Goal: Check status: Check status

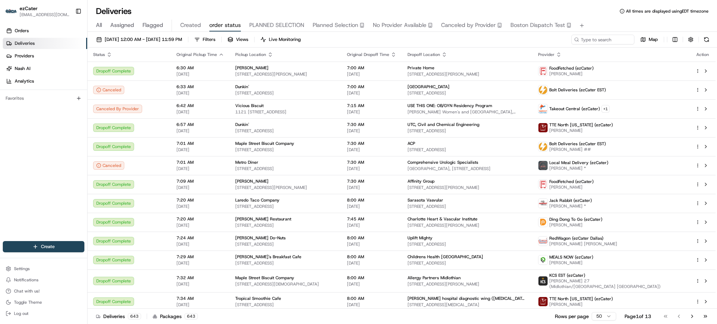
click at [95, 25] on div "All Assigned Flagged Created order status PLANNED SELECTION Planned Selection N…" at bounding box center [402, 26] width 629 height 12
click at [96, 25] on div "All Assigned Flagged Created order status PLANNED SELECTION Planned Selection N…" at bounding box center [402, 26] width 629 height 12
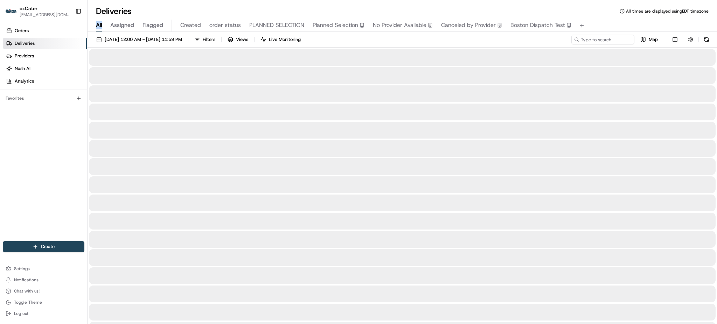
click at [97, 26] on span "All" at bounding box center [99, 25] width 6 height 8
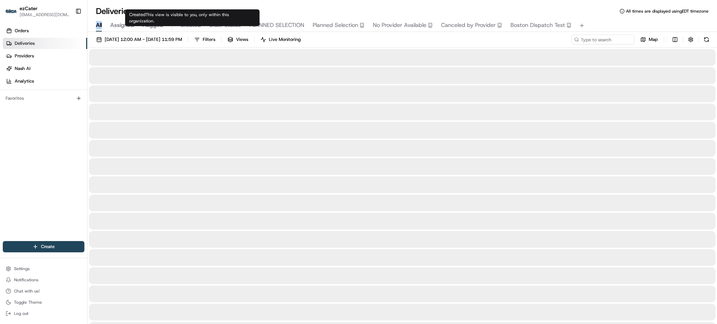
click at [216, 25] on span "order status" at bounding box center [225, 25] width 32 height 8
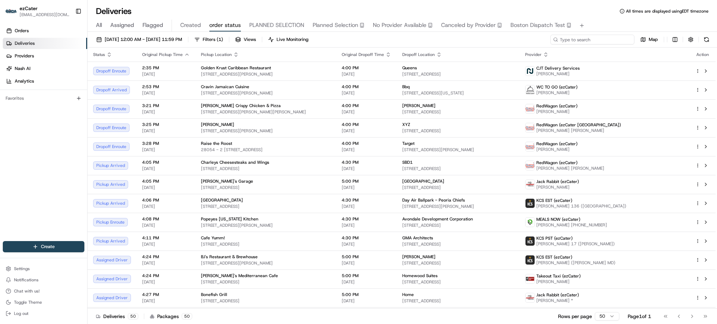
click at [629, 40] on input at bounding box center [592, 40] width 84 height 10
paste input "KCY-6XP"
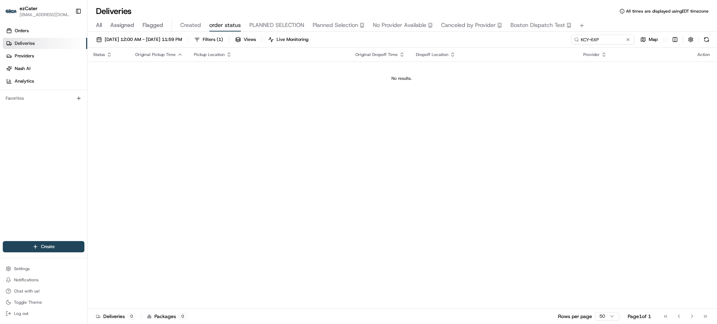
click at [311, 159] on div "Status Original Pickup Time Pickup Location Original Dropoff Time Dropoff Locat…" at bounding box center [402, 178] width 628 height 261
click at [641, 123] on div "Status Original Pickup Time Pickup Location Original Dropoff Time Dropoff Locat…" at bounding box center [402, 178] width 628 height 261
click at [539, 47] on div "[DATE] 12:00 AM - [DATE] 11:59 PM Filters ( 1 ) Views Live Monitoring KCY-6XP M…" at bounding box center [402, 41] width 629 height 13
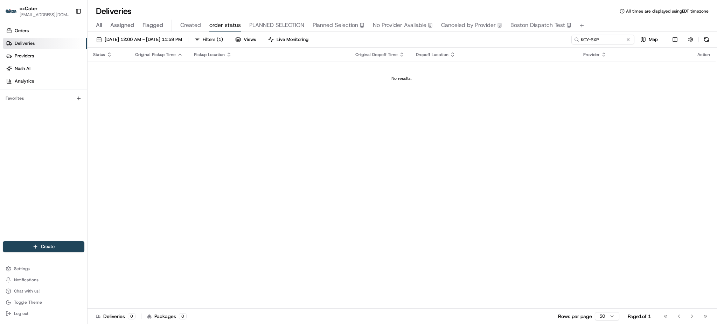
click at [550, 176] on div "Status Original Pickup Time Pickup Location Original Dropoff Time Dropoff Locat…" at bounding box center [402, 178] width 628 height 261
drag, startPoint x: 418, startPoint y: 78, endPoint x: 391, endPoint y: 77, distance: 26.3
click at [391, 77] on div "No results." at bounding box center [401, 79] width 622 height 6
click at [343, 126] on div "Status Original Pickup Time Pickup Location Original Dropoff Time Dropoff Locat…" at bounding box center [402, 178] width 628 height 261
click at [622, 42] on input "KCY-6XP" at bounding box center [592, 40] width 84 height 10
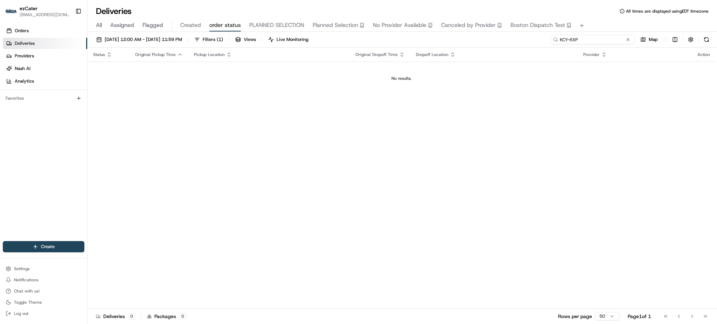
paste input "QRJRVH"
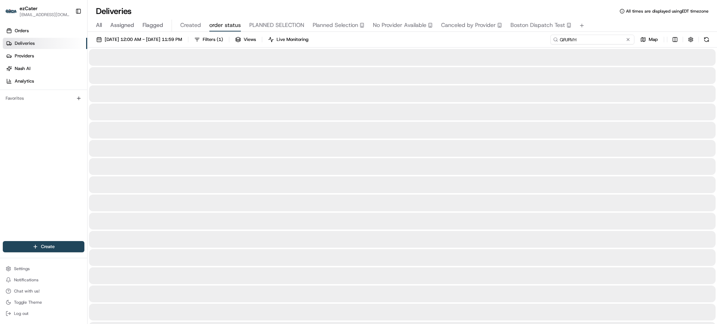
type input "QRJRVH"
click at [101, 25] on span "All" at bounding box center [99, 25] width 6 height 8
click at [611, 36] on input at bounding box center [592, 40] width 84 height 10
paste input "QRJRVH"
click at [609, 39] on input "QRJRVH" at bounding box center [592, 40] width 84 height 10
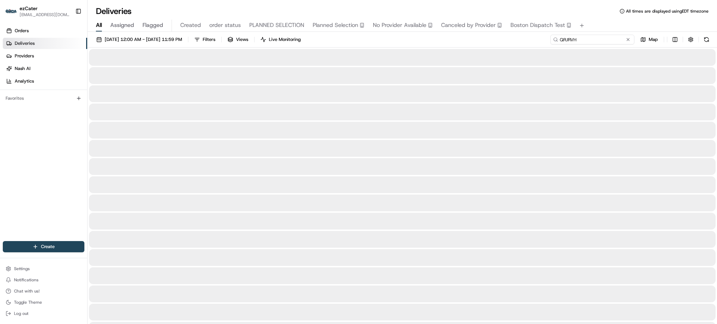
type input "QRJRVH"
click at [552, 39] on div "[DATE] 12:00 AM - [DATE] 11:59 PM Filters Views Live Monitoring QRJRVH Map" at bounding box center [402, 41] width 629 height 13
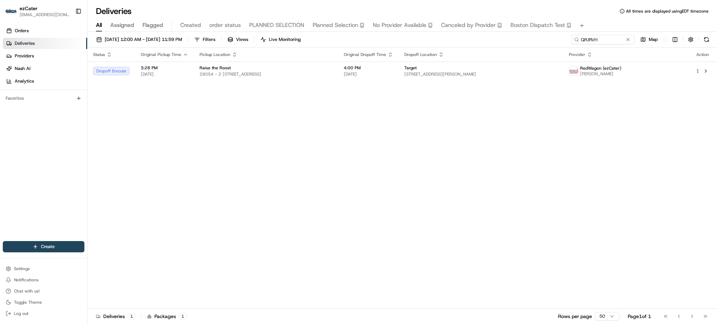
click at [455, 148] on div "Status Original Pickup Time Pickup Location Original Dropoff Time Dropoff Locat…" at bounding box center [402, 178] width 628 height 261
click at [234, 65] on div "Raise the Roost" at bounding box center [266, 68] width 133 height 6
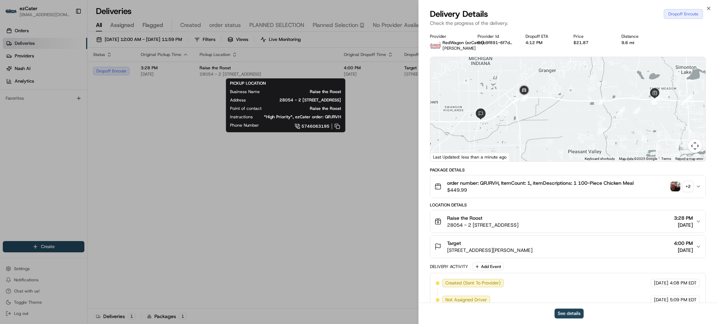
click at [552, 203] on div "Location Details" at bounding box center [568, 205] width 276 height 6
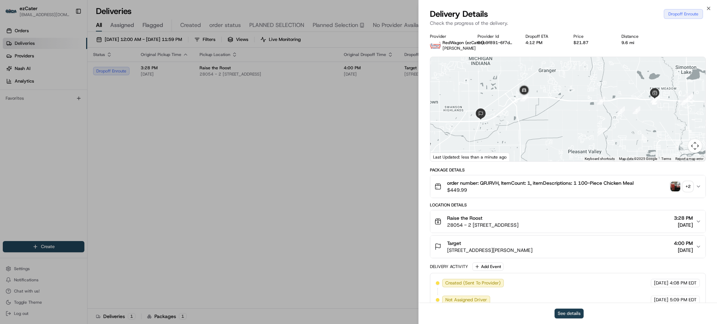
click at [572, 311] on button "See details" at bounding box center [568, 314] width 29 height 10
drag, startPoint x: 542, startPoint y: 126, endPoint x: 593, endPoint y: 106, distance: 55.3
click at [622, 113] on div at bounding box center [567, 109] width 275 height 104
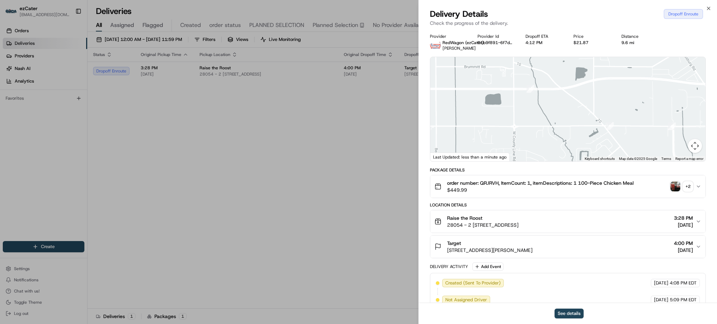
drag, startPoint x: 544, startPoint y: 108, endPoint x: 615, endPoint y: 100, distance: 71.9
click at [614, 100] on div at bounding box center [567, 109] width 275 height 104
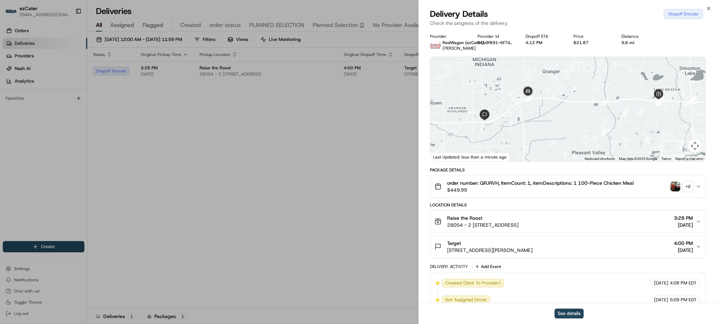
drag, startPoint x: 559, startPoint y: 105, endPoint x: 562, endPoint y: 114, distance: 9.6
click at [562, 114] on div at bounding box center [567, 109] width 275 height 104
drag, startPoint x: 675, startPoint y: 105, endPoint x: 634, endPoint y: 117, distance: 42.6
click at [635, 117] on div at bounding box center [567, 109] width 275 height 104
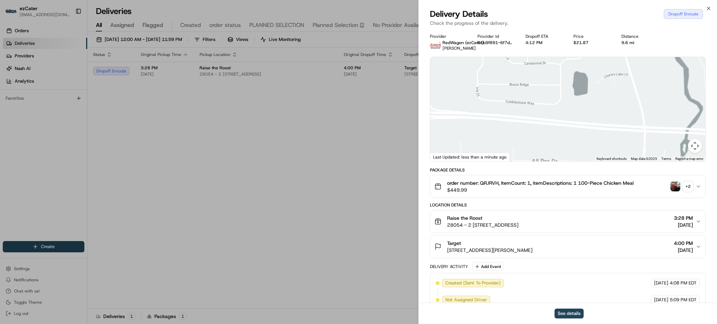
drag, startPoint x: 484, startPoint y: 128, endPoint x: 511, endPoint y: 110, distance: 32.9
click at [509, 110] on div at bounding box center [567, 109] width 275 height 104
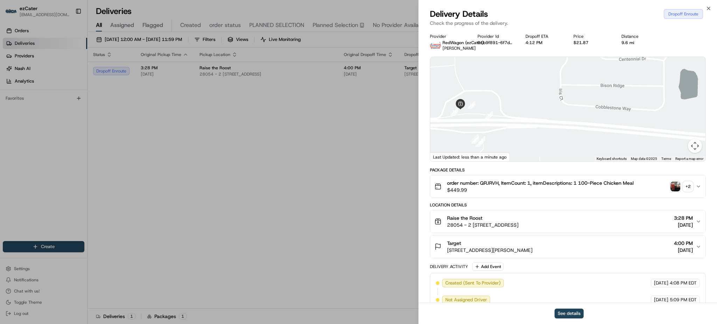
drag, startPoint x: 490, startPoint y: 110, endPoint x: 571, endPoint y: 133, distance: 84.8
click at [571, 133] on div at bounding box center [567, 109] width 275 height 104
drag, startPoint x: 501, startPoint y: 112, endPoint x: 504, endPoint y: 103, distance: 10.5
click at [504, 103] on div at bounding box center [567, 109] width 275 height 104
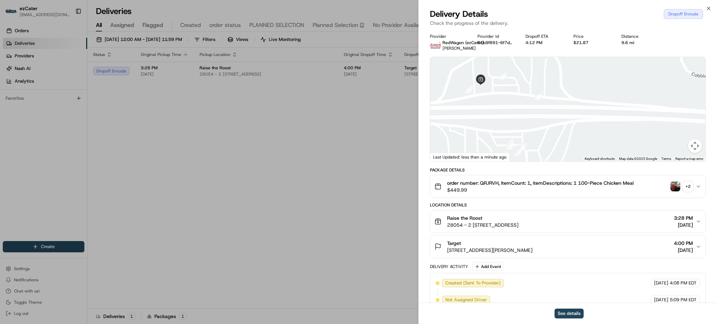
drag, startPoint x: 486, startPoint y: 87, endPoint x: 496, endPoint y: 102, distance: 18.3
click at [496, 102] on div at bounding box center [567, 109] width 275 height 104
drag, startPoint x: 493, startPoint y: 105, endPoint x: 501, endPoint y: 107, distance: 7.5
click at [501, 107] on div at bounding box center [567, 109] width 275 height 104
drag, startPoint x: 592, startPoint y: 169, endPoint x: 574, endPoint y: 170, distance: 18.3
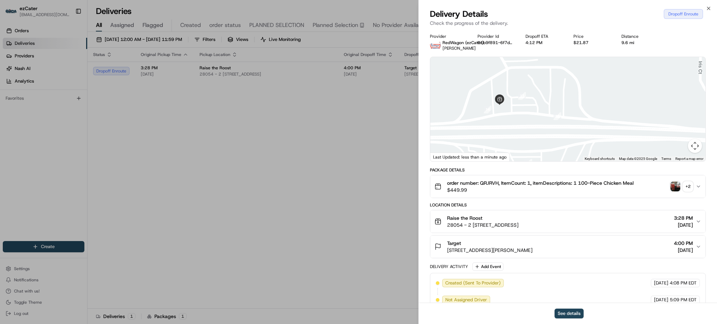
click at [592, 169] on div "Package Details" at bounding box center [568, 170] width 276 height 6
drag, startPoint x: 502, startPoint y: 117, endPoint x: 539, endPoint y: 120, distance: 36.9
click at [539, 120] on div at bounding box center [567, 109] width 275 height 104
drag, startPoint x: 574, startPoint y: 133, endPoint x: 569, endPoint y: 132, distance: 5.1
click at [569, 132] on div at bounding box center [567, 109] width 275 height 104
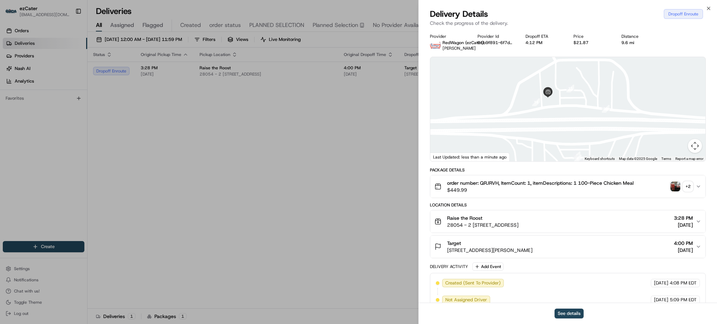
drag, startPoint x: 597, startPoint y: 145, endPoint x: 597, endPoint y: 141, distance: 3.9
click at [597, 141] on div at bounding box center [567, 109] width 275 height 104
drag, startPoint x: 597, startPoint y: 141, endPoint x: 594, endPoint y: 131, distance: 10.9
click at [594, 131] on div at bounding box center [567, 109] width 275 height 104
click at [518, 218] on div "Raise the Roost" at bounding box center [482, 218] width 71 height 7
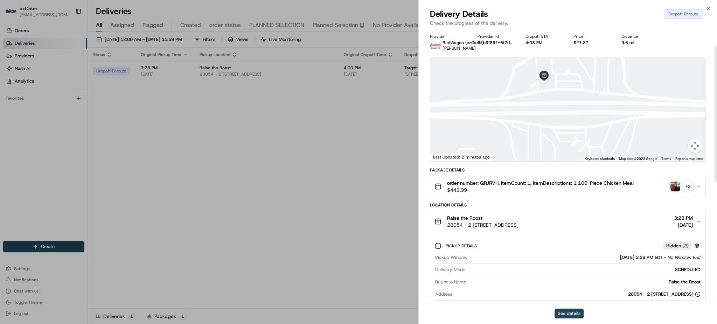
scroll to position [47, 0]
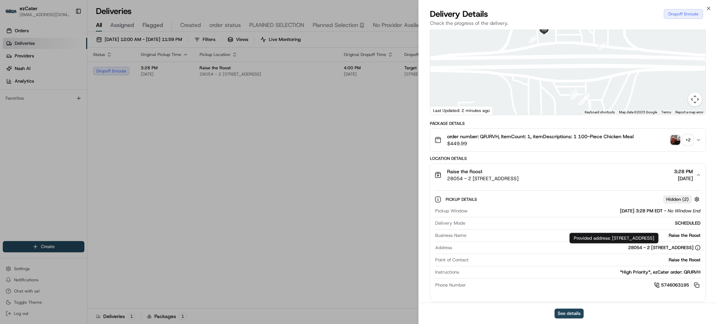
click at [628, 247] on div "28054 - 2 [STREET_ADDRESS]" at bounding box center [664, 248] width 72 height 6
copy div "28054 - 2 [STREET_ADDRESS]"
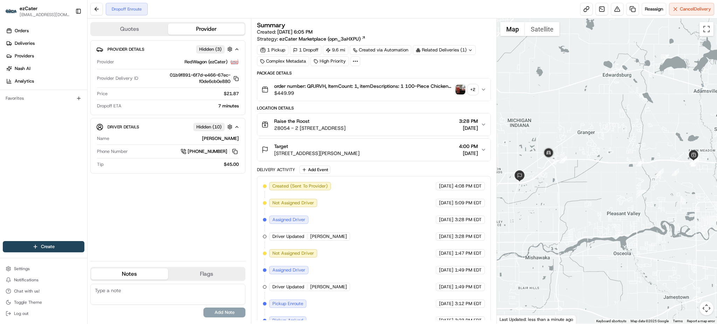
click at [236, 95] on span "$21.87" at bounding box center [231, 94] width 15 height 6
click at [210, 226] on div "Provider Details Hidden ( 3 ) Provider RedWagon (ezCater) Provider Delivery ID …" at bounding box center [167, 147] width 155 height 215
